Goal: Task Accomplishment & Management: Use online tool/utility

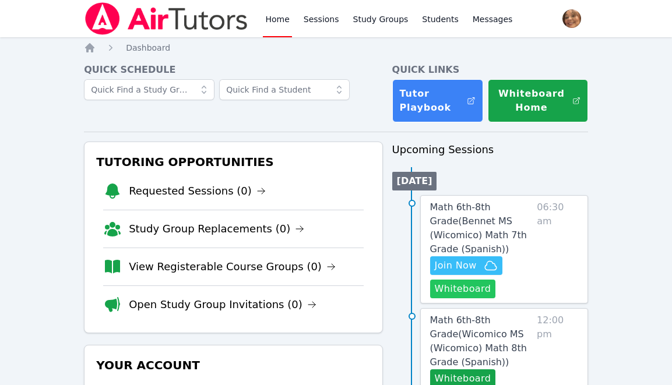
click at [468, 284] on button "Whiteboard" at bounding box center [463, 289] width 66 height 19
click at [464, 269] on span "Join Now" at bounding box center [456, 266] width 42 height 14
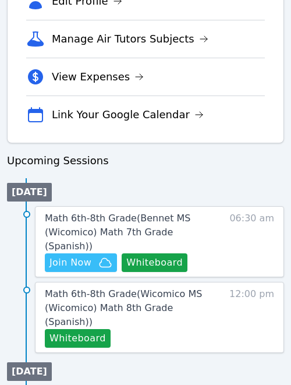
scroll to position [462, 0]
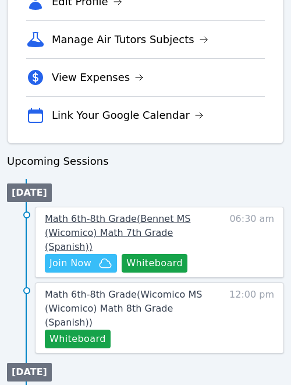
click at [123, 223] on span "Math 6th-8th Grade ( Bennet MS (Wicomico) Math 7th Grade (Spanish) )" at bounding box center [118, 232] width 146 height 39
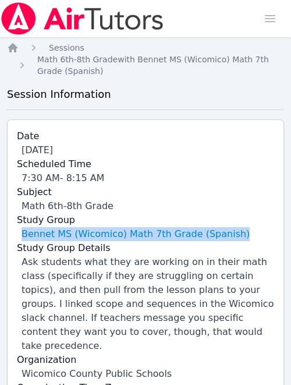
drag, startPoint x: 239, startPoint y: 230, endPoint x: 14, endPoint y: 234, distance: 225.5
click at [14, 234] on div "Date Sep 29, 2025 Scheduled Time 7:30 AM - 8:15 AM Subject Math 6th-8th Grade S…" at bounding box center [145, 268] width 277 height 299
copy link "Bennet MS (Wicomico) Math 7th Grade (Spanish)"
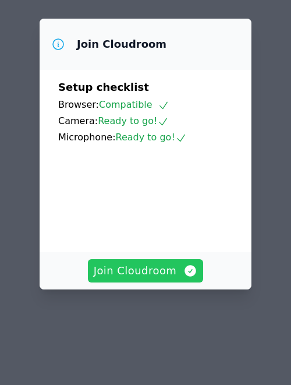
click at [166, 271] on span "Join Cloudroom" at bounding box center [146, 271] width 104 height 16
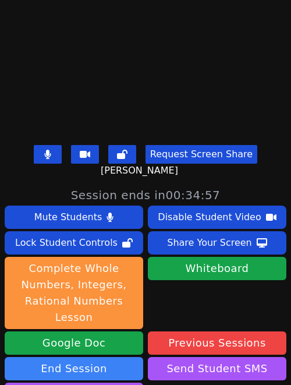
scroll to position [389, 0]
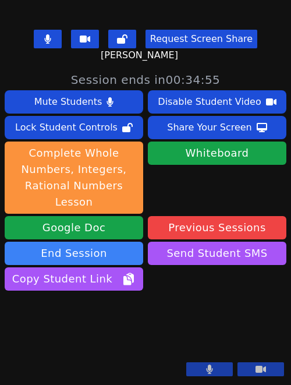
click at [217, 369] on button at bounding box center [209, 369] width 47 height 14
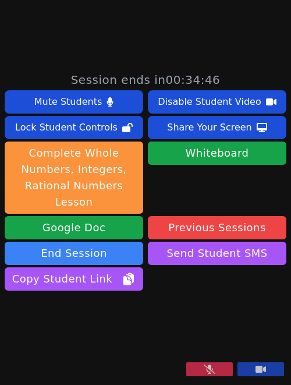
click at [218, 369] on button at bounding box center [209, 369] width 47 height 14
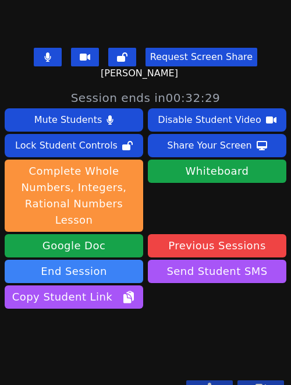
scroll to position [389, 0]
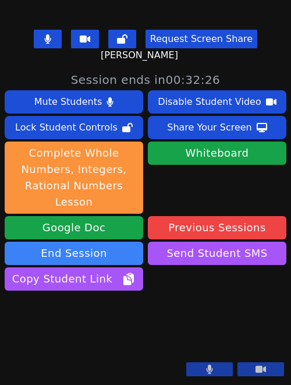
click at [214, 369] on button at bounding box center [209, 369] width 47 height 14
click at [214, 369] on icon at bounding box center [210, 369] width 12 height 9
click at [210, 369] on icon at bounding box center [210, 369] width 6 height 9
click at [210, 369] on icon at bounding box center [210, 369] width 12 height 9
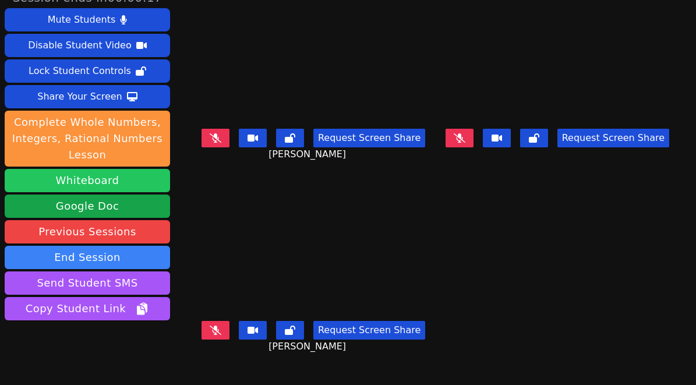
scroll to position [0, 0]
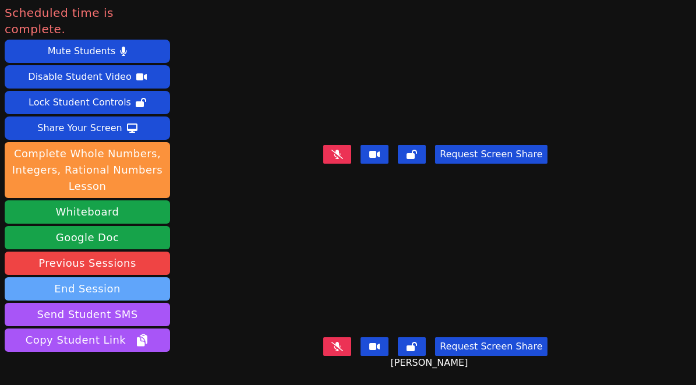
click at [118, 277] on button "End Session" at bounding box center [87, 288] width 165 height 23
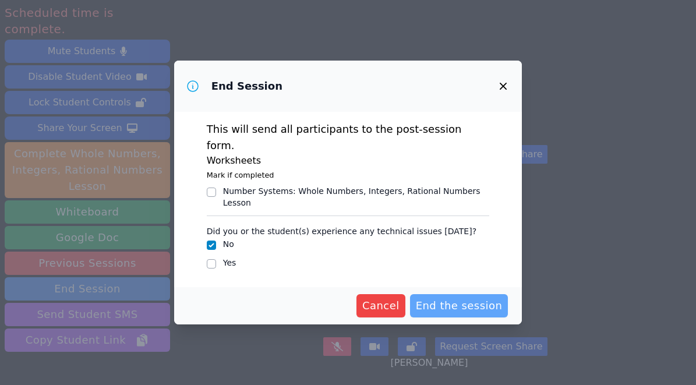
click at [469, 298] on span "End the session" at bounding box center [459, 306] width 87 height 16
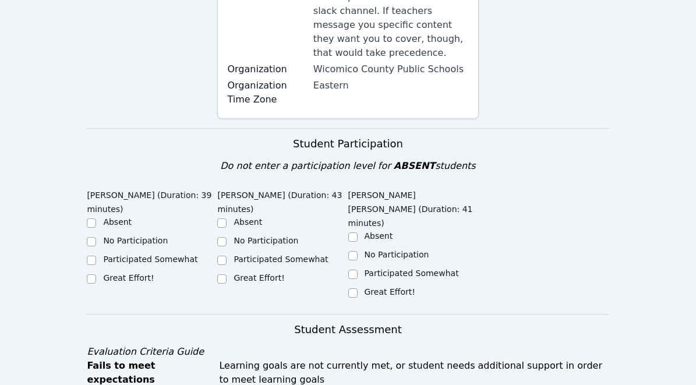
scroll to position [359, 0]
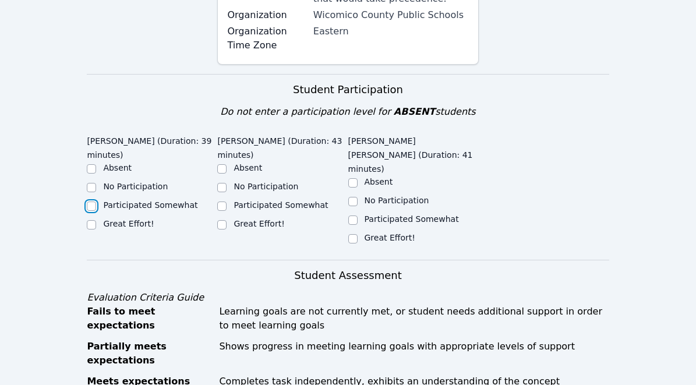
click at [92, 202] on input "Participated Somewhat" at bounding box center [91, 206] width 9 height 9
checkbox input "true"
click at [224, 220] on input "Great Effort!" at bounding box center [221, 224] width 9 height 9
checkbox input "true"
click at [353, 234] on input "Great Effort!" at bounding box center [352, 238] width 9 height 9
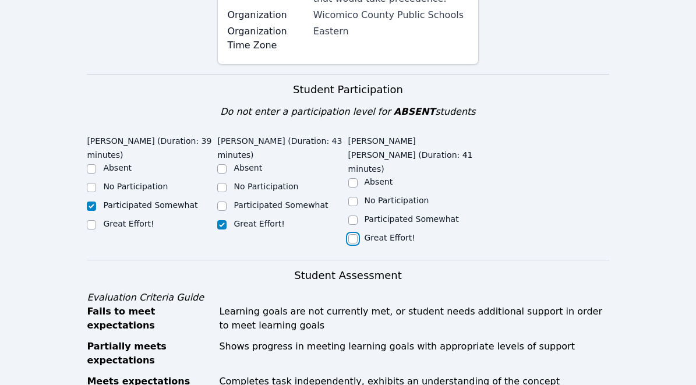
checkbox input "true"
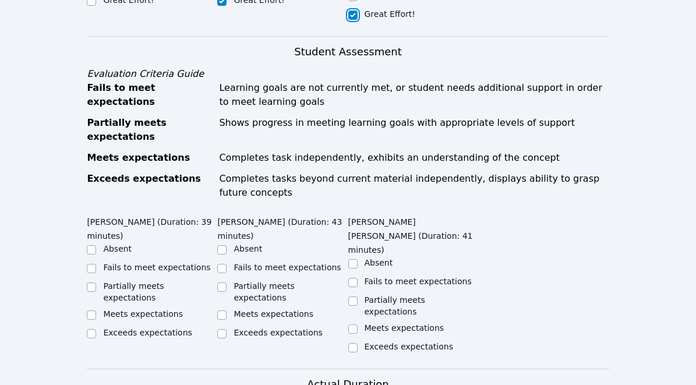
scroll to position [589, 0]
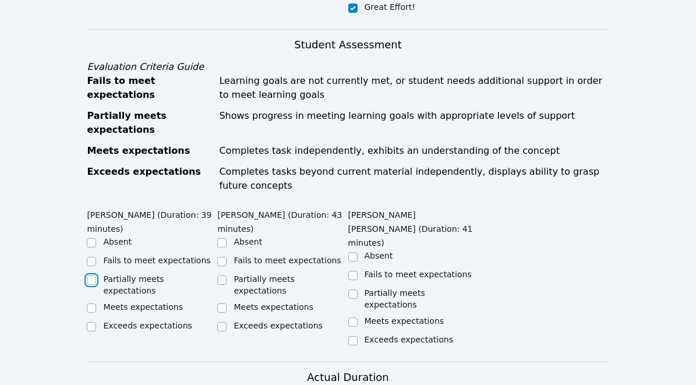
click at [91, 276] on input "Partially meets expectations" at bounding box center [91, 280] width 9 height 9
checkbox input "true"
click at [221, 303] on input "Meets expectations" at bounding box center [221, 307] width 9 height 9
checkbox input "true"
click at [350, 317] on input "Meets expectations" at bounding box center [352, 321] width 9 height 9
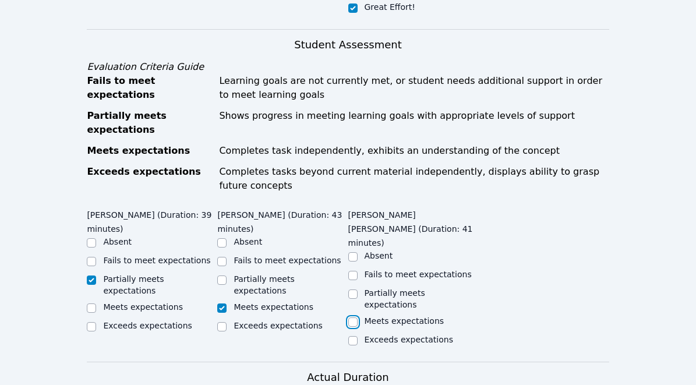
checkbox input "true"
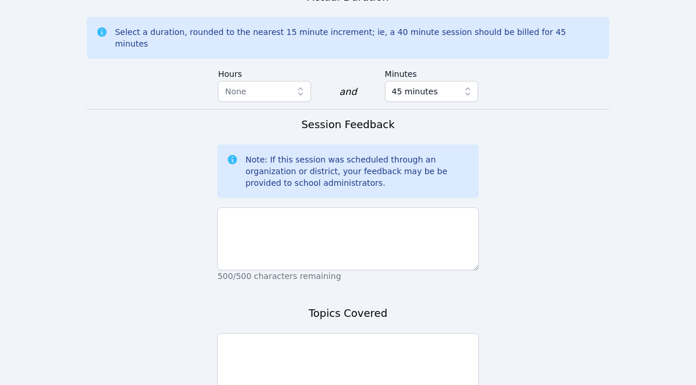
scroll to position [972, 0]
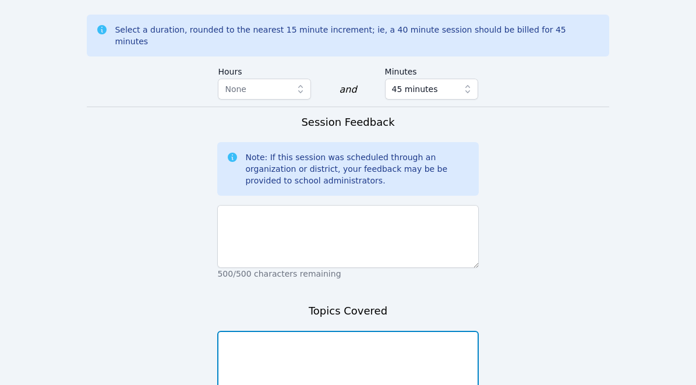
click at [352, 331] on textarea at bounding box center [347, 362] width 261 height 63
type textarea "Rational, Integer, and whole numbers"
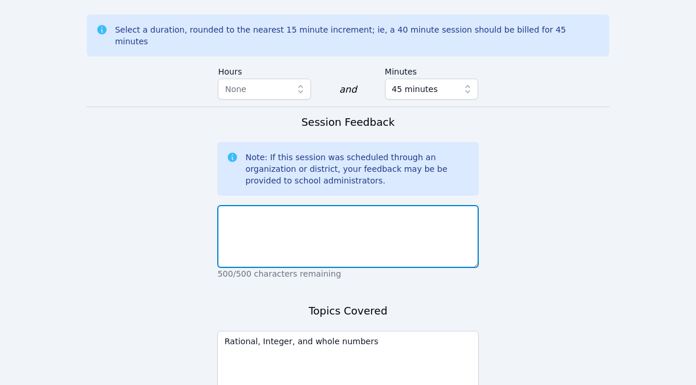
click at [373, 205] on textarea at bounding box center [347, 236] width 261 height 63
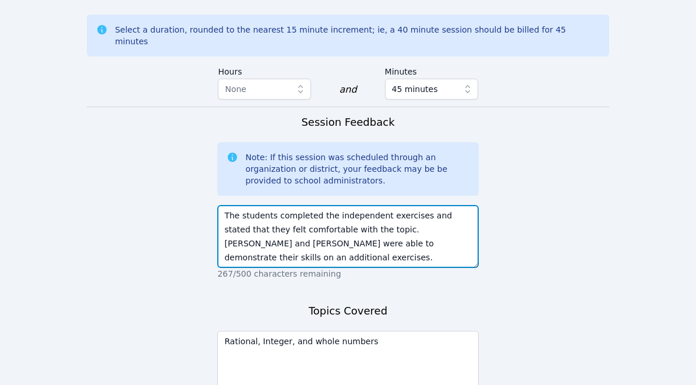
type textarea "The students completed the independent exercises and stated that they felt comf…"
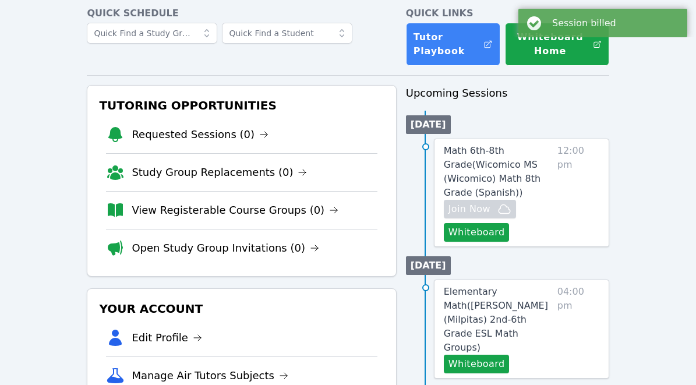
scroll to position [59, 0]
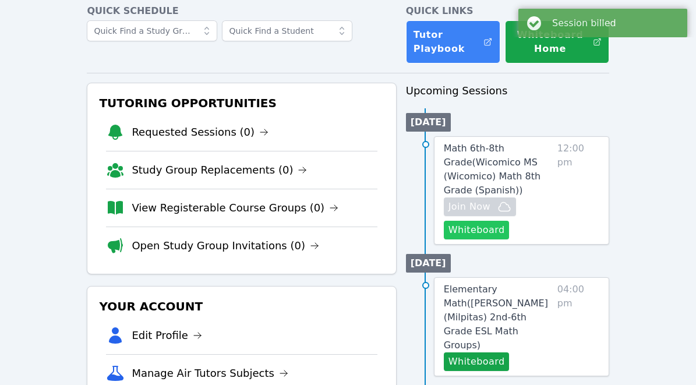
click at [487, 221] on button "Whiteboard" at bounding box center [477, 230] width 66 height 19
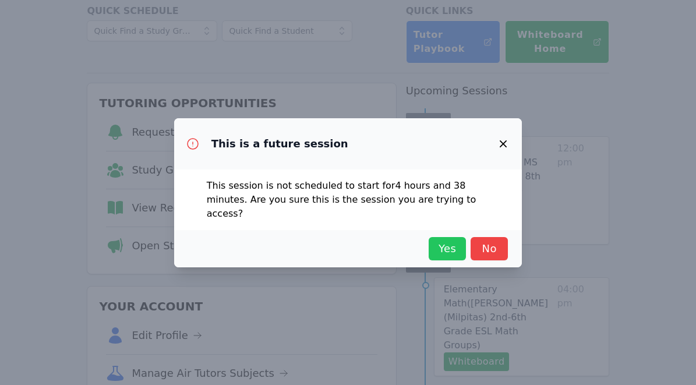
click at [458, 241] on span "Yes" at bounding box center [448, 249] width 26 height 16
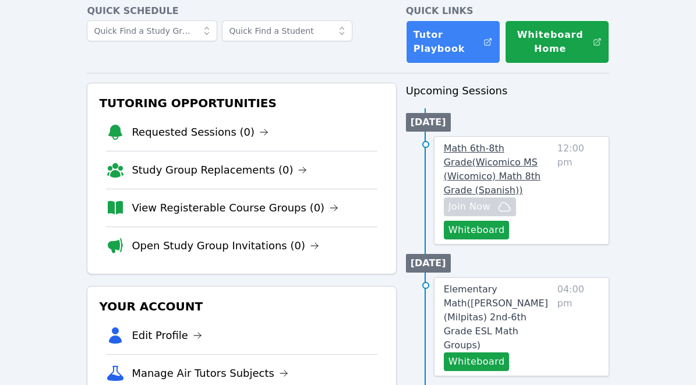
click at [488, 163] on span "Math 6th-8th Grade ( Wicomico MS (Wicomico) Math 8th Grade (Spanish) )" at bounding box center [492, 169] width 97 height 53
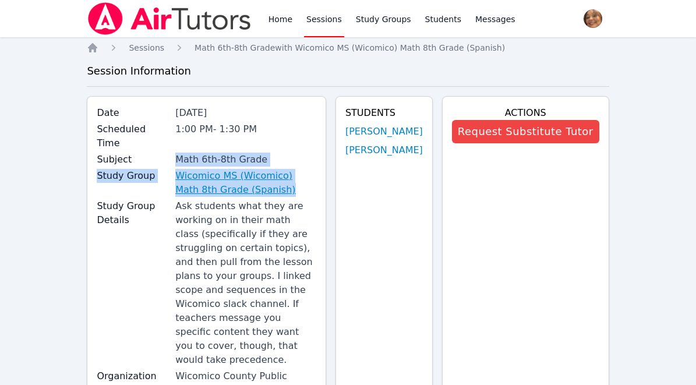
drag, startPoint x: 153, startPoint y: 165, endPoint x: 269, endPoint y: 193, distance: 118.7
click at [269, 193] on div "Date [DATE] Scheduled Time 1:00 PM - 1:30 PM Subject Math 6th-8th Grade Study G…" at bounding box center [206, 268] width 239 height 344
click at [284, 193] on link "Wicomico MS (Wicomico) Math 8th Grade (Spanish)" at bounding box center [245, 183] width 141 height 28
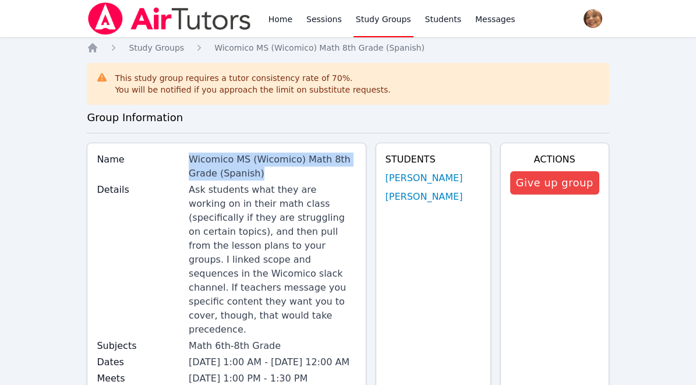
drag, startPoint x: 265, startPoint y: 172, endPoint x: 179, endPoint y: 163, distance: 86.1
click at [179, 163] on div "Name Wicomico MS (Wicomico) Math 8th Grade (Spanish)" at bounding box center [226, 168] width 259 height 30
copy div "Wicomico MS (Wicomico) Math 8th Grade (Spanish)"
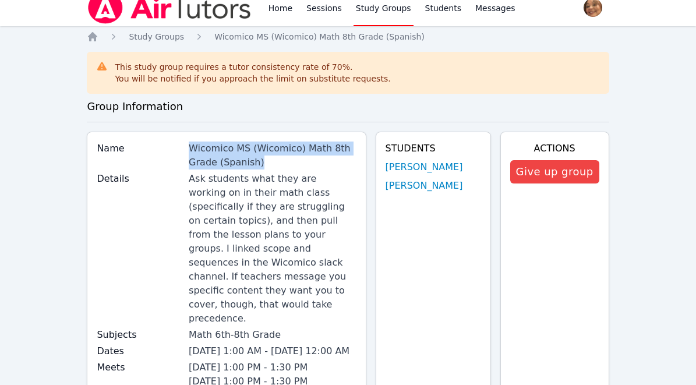
scroll to position [14, 0]
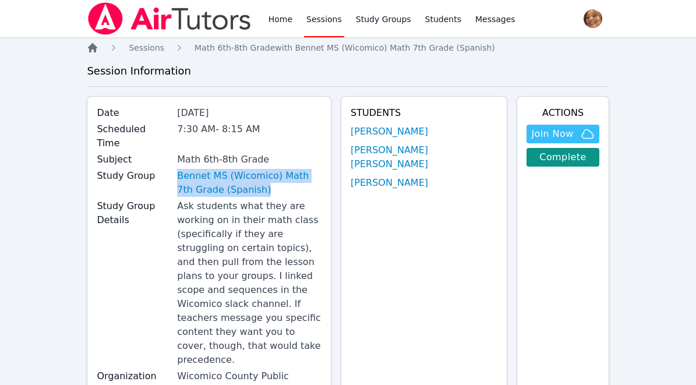
click at [94, 46] on icon "Breadcrumb" at bounding box center [92, 47] width 9 height 9
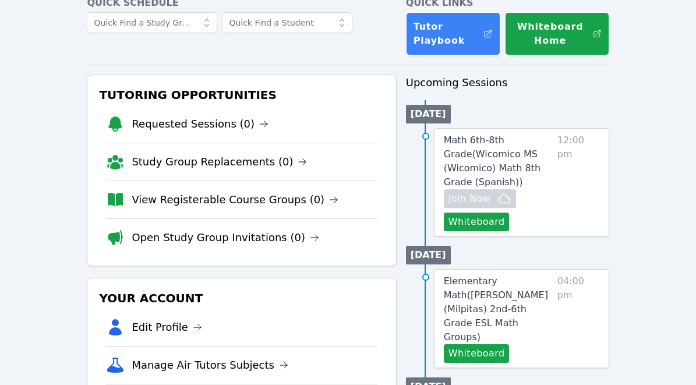
scroll to position [63, 0]
